Goal: Go to known website: Go to known website

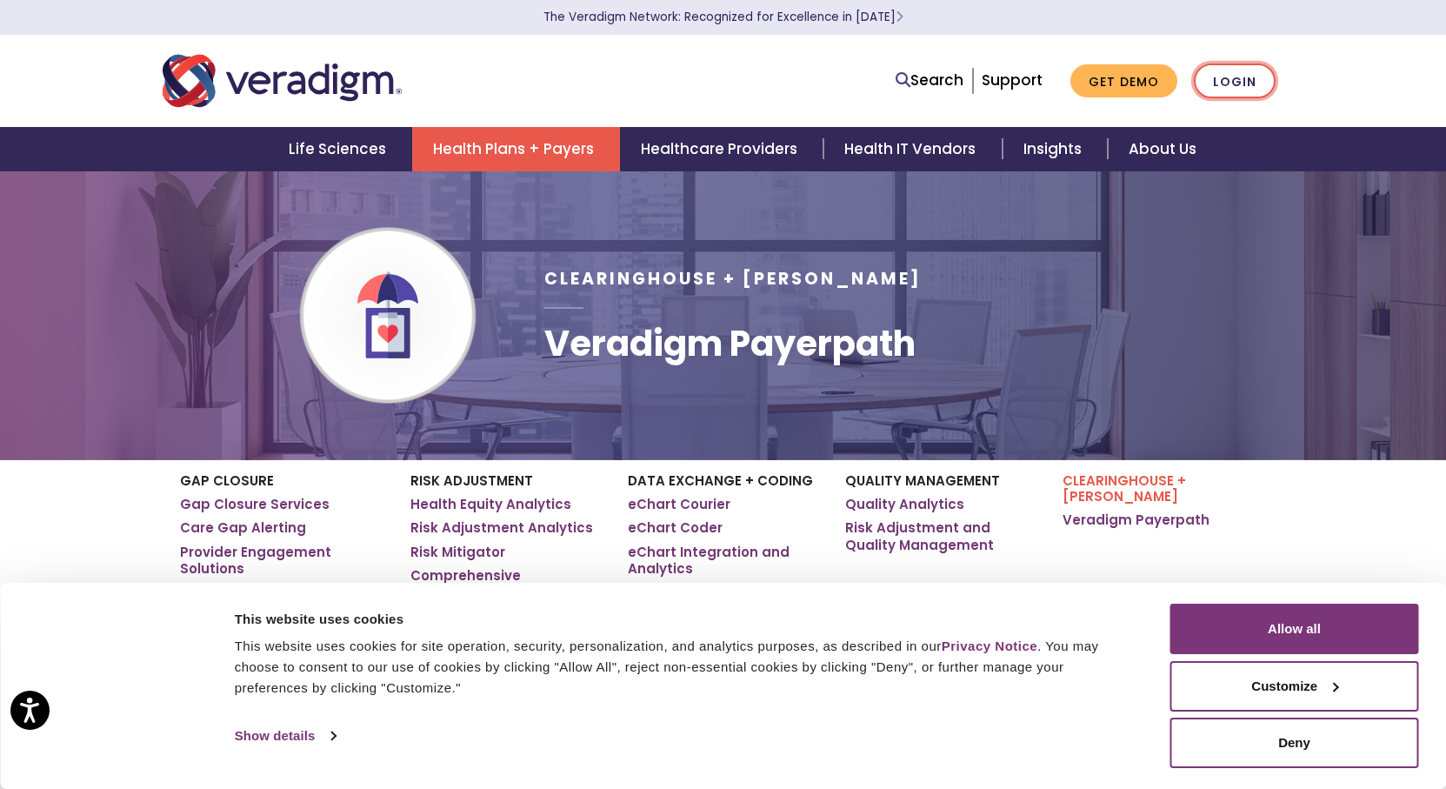
click at [1255, 95] on link "Login" at bounding box center [1235, 81] width 82 height 36
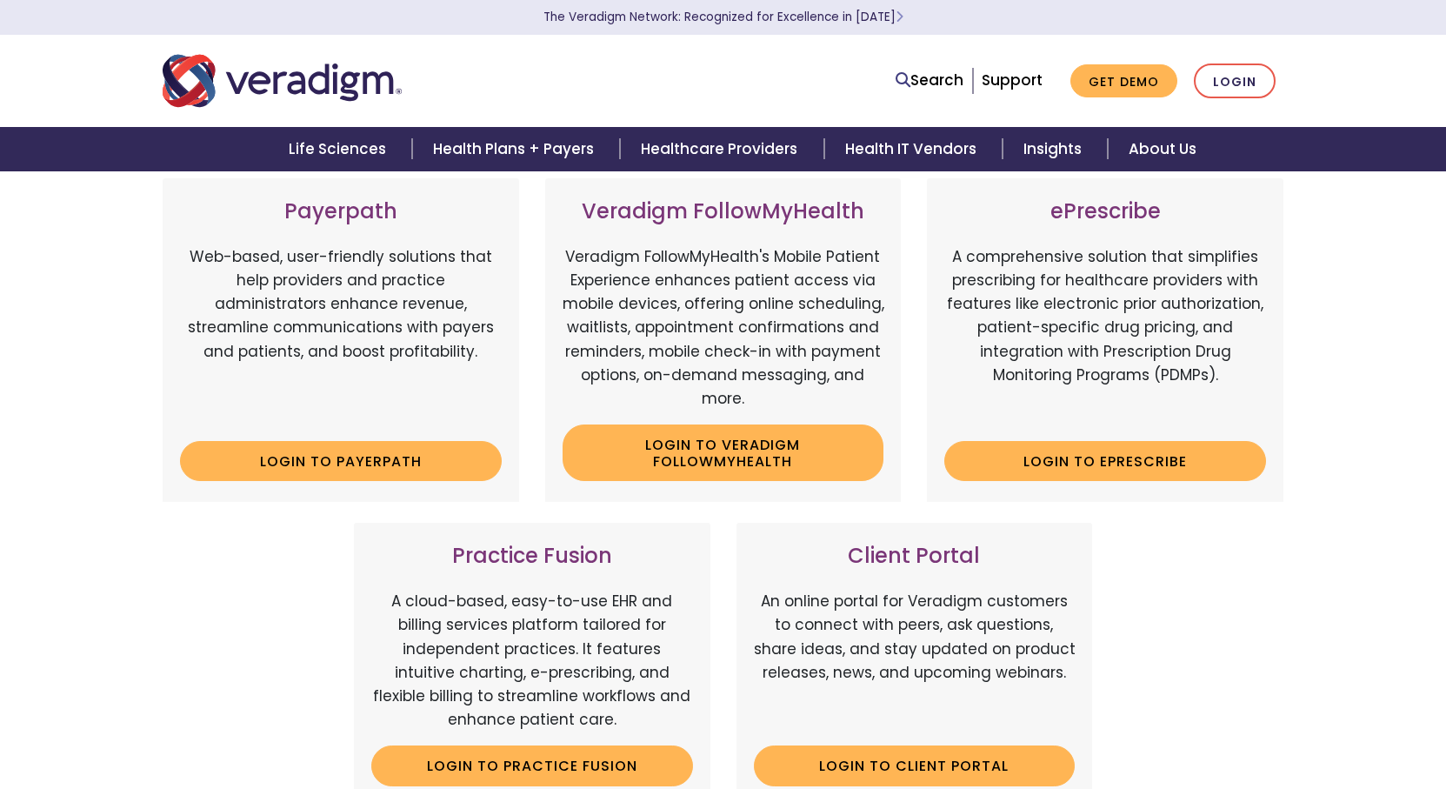
scroll to position [261, 0]
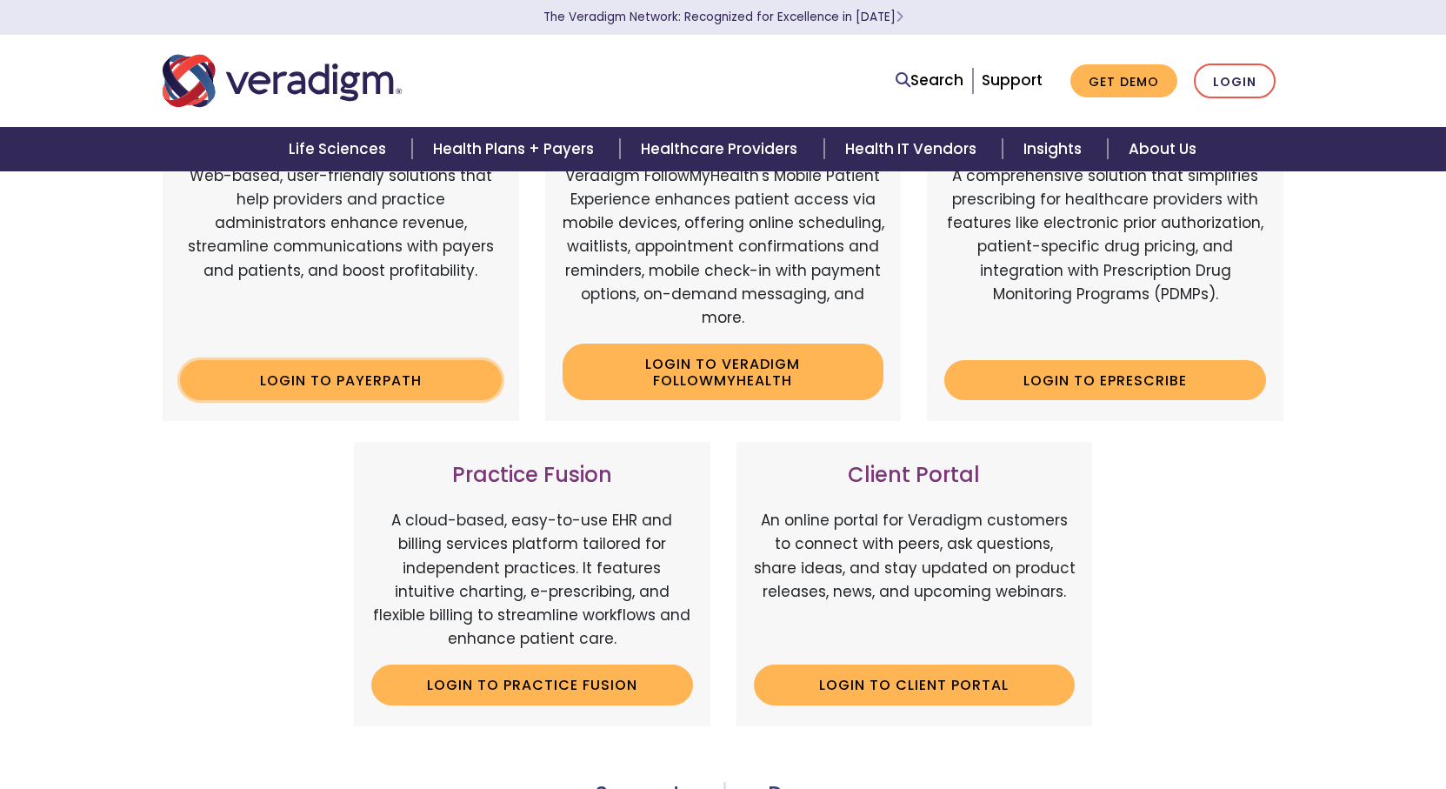
click at [423, 379] on link "Login to Payerpath" at bounding box center [341, 380] width 322 height 40
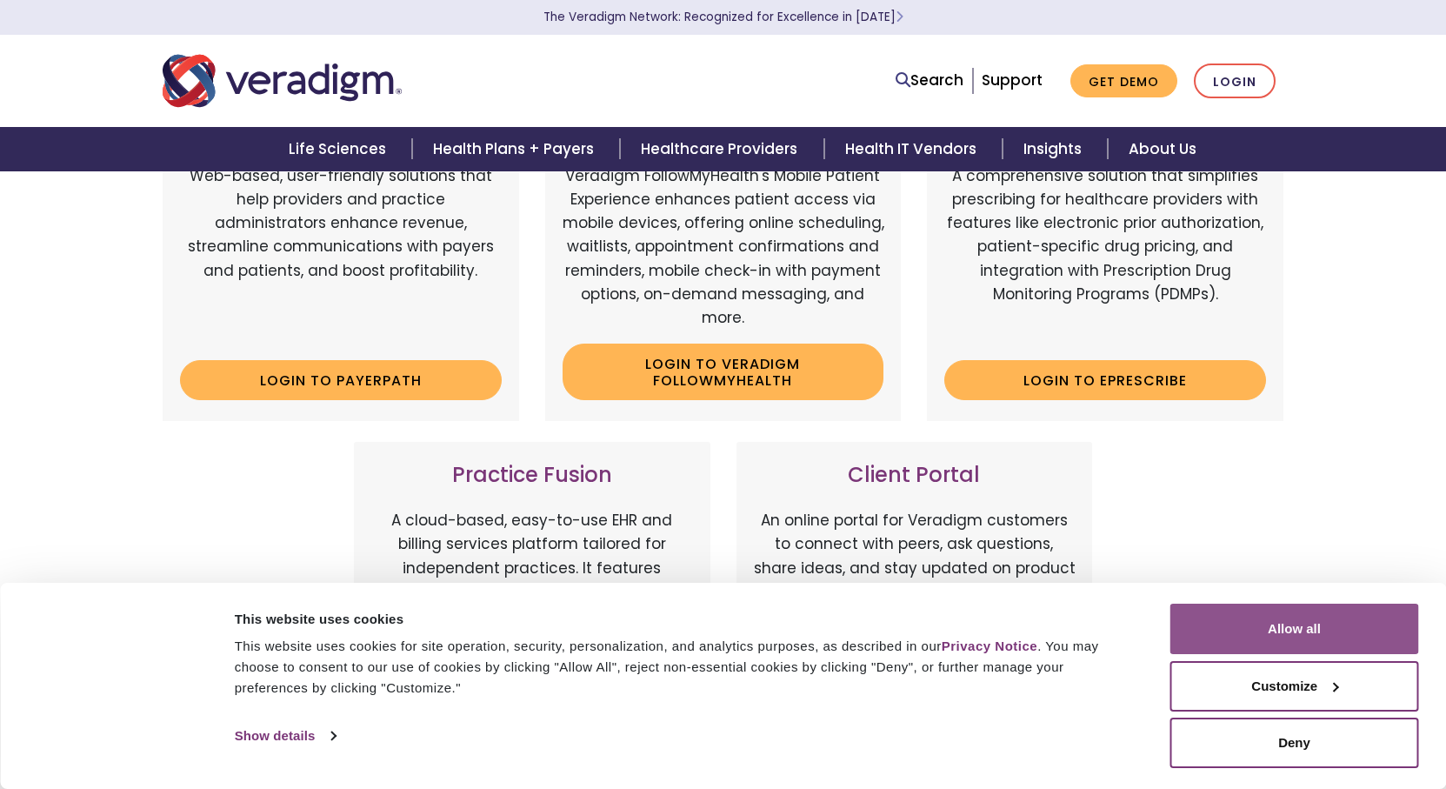
click at [1287, 621] on button "Allow all" at bounding box center [1294, 628] width 249 height 50
